Goal: Navigation & Orientation: Find specific page/section

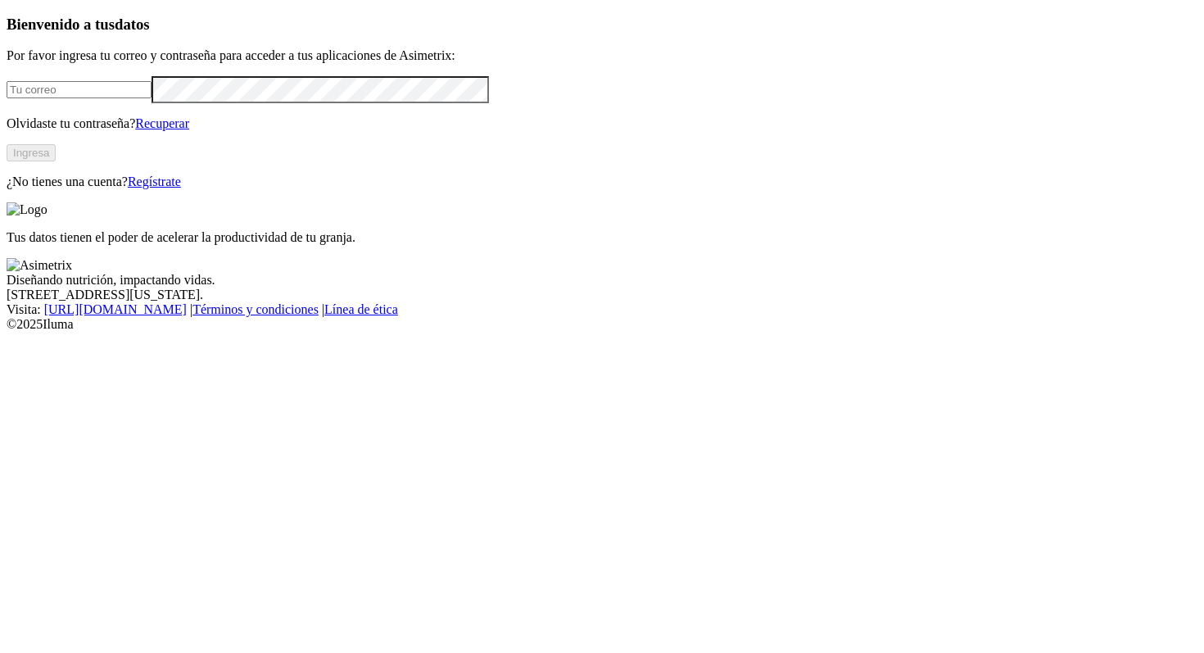
click at [152, 98] on input "email" at bounding box center [79, 89] width 145 height 17
type input "[PERSON_NAME][EMAIL_ADDRESS][PERSON_NAME][DOMAIN_NAME]"
click at [56, 161] on button "Ingresa" at bounding box center [31, 152] width 49 height 17
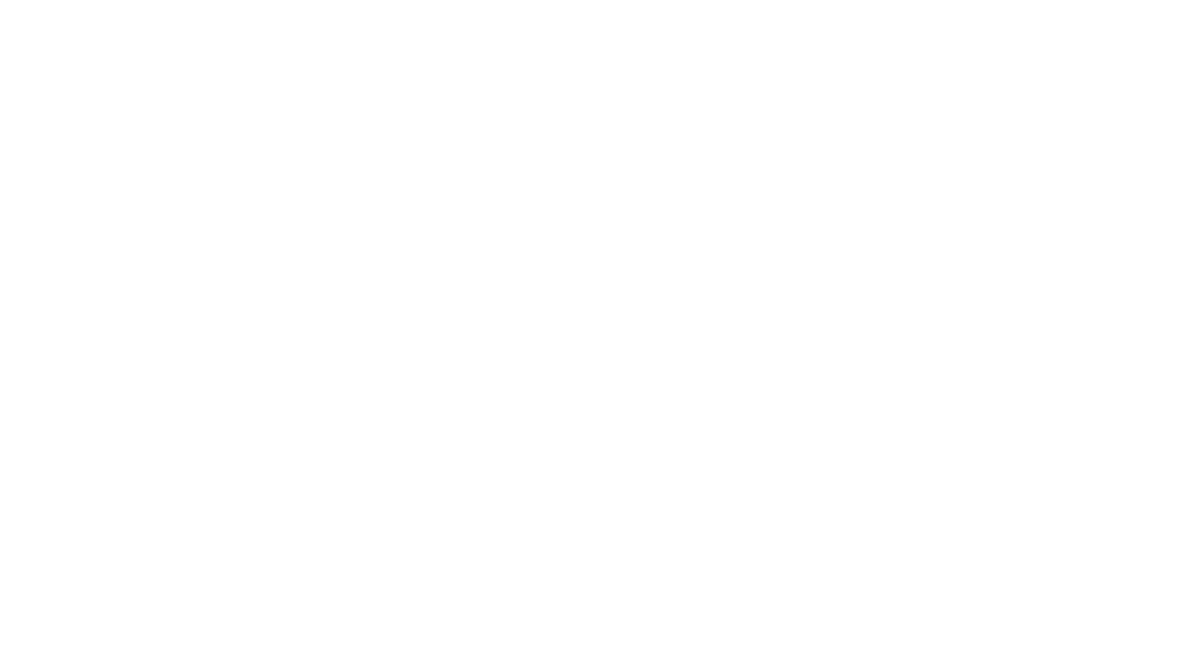
click at [809, 29] on div at bounding box center [609, 326] width 1204 height 653
click at [820, 25] on div at bounding box center [609, 326] width 1204 height 653
